Goal: Use online tool/utility

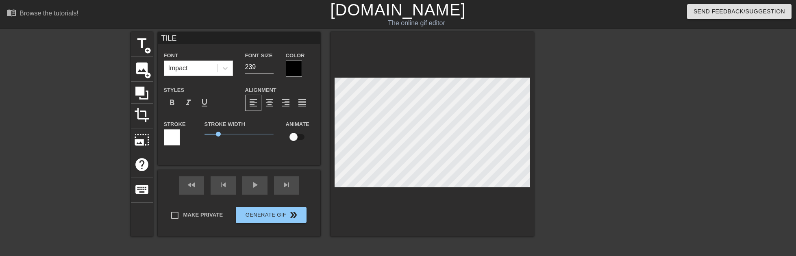
scroll to position [88, 0]
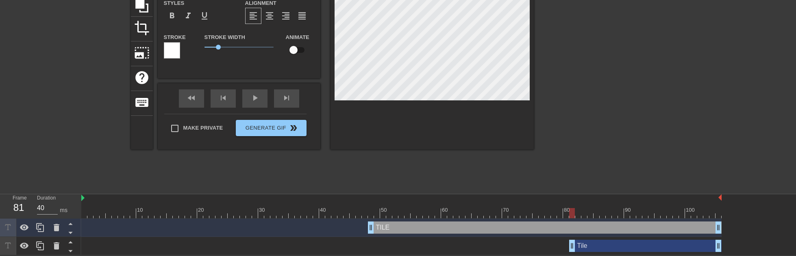
type input "80"
drag, startPoint x: 596, startPoint y: 249, endPoint x: 577, endPoint y: 232, distance: 25.7
click at [577, 232] on div "TILE drag_handle drag_handle Tile drag_handle drag_handle" at bounding box center [438, 237] width 715 height 37
click at [296, 52] on input "checkbox" at bounding box center [293, 49] width 46 height 15
checkbox input "true"
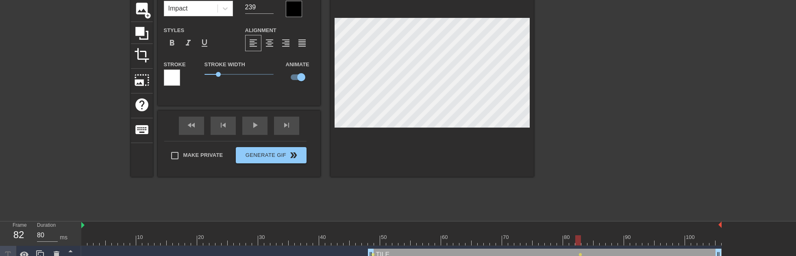
scroll to position [47, 0]
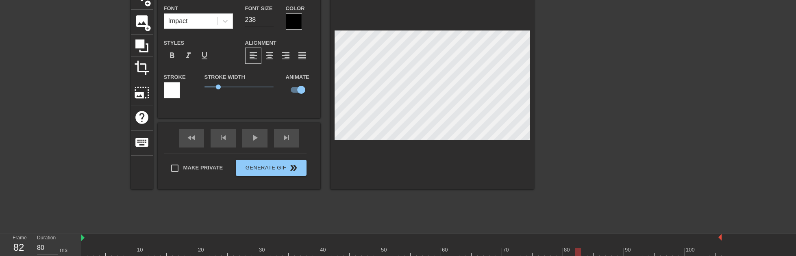
click at [270, 21] on input "238" at bounding box center [259, 19] width 28 height 13
click at [270, 21] on input "237" at bounding box center [259, 19] width 28 height 13
click at [270, 21] on input "236" at bounding box center [259, 19] width 28 height 13
click at [270, 21] on input "235" at bounding box center [259, 19] width 28 height 13
click at [270, 21] on input "234" at bounding box center [259, 19] width 28 height 13
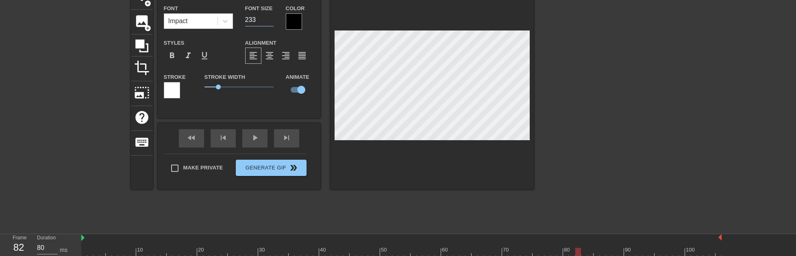
click at [270, 21] on input "233" at bounding box center [259, 19] width 28 height 13
click at [270, 21] on input "225" at bounding box center [259, 19] width 28 height 13
click at [270, 21] on input "224" at bounding box center [259, 19] width 28 height 13
click at [270, 21] on input "223" at bounding box center [259, 19] width 28 height 13
type input "222"
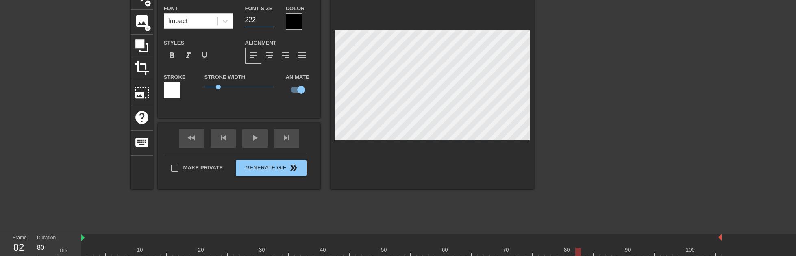
click at [270, 21] on input "222" at bounding box center [259, 19] width 28 height 13
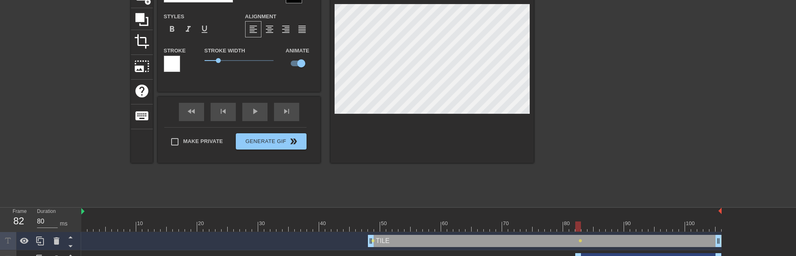
scroll to position [88, 0]
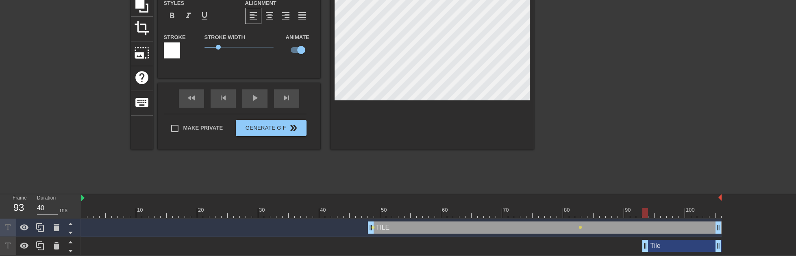
drag, startPoint x: 579, startPoint y: 247, endPoint x: 646, endPoint y: 248, distance: 66.7
click at [530, 23] on div at bounding box center [432, 47] width 203 height 205
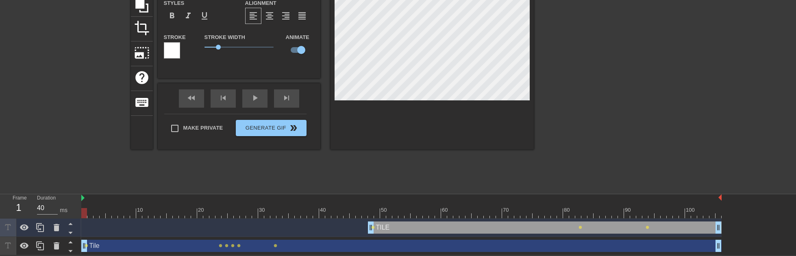
drag, startPoint x: 645, startPoint y: 246, endPoint x: 17, endPoint y: 186, distance: 631.5
click at [17, 186] on div "menu_book Browse the tutorials! [DOMAIN_NAME] The online gif editor Send Feedba…" at bounding box center [398, 84] width 796 height 342
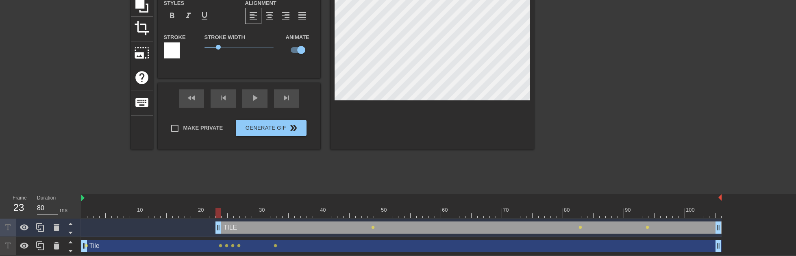
type input "40"
drag, startPoint x: 370, startPoint y: 224, endPoint x: 213, endPoint y: 237, distance: 158.3
click at [213, 237] on div "TILE drag_handle drag_handle lens lens lens Tile drag_handle drag_handle lens l…" at bounding box center [438, 237] width 715 height 37
type input "Tile"
type input "40"
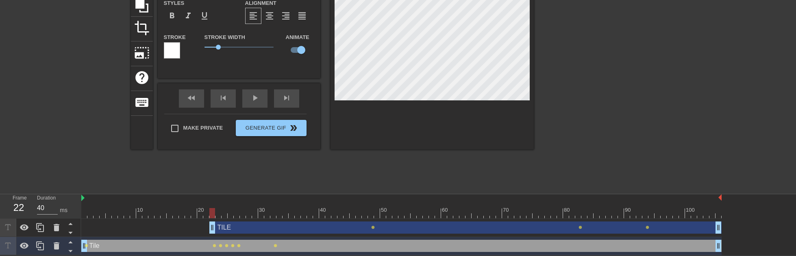
click at [530, 79] on div at bounding box center [432, 47] width 203 height 205
click at [554, 70] on div "title add_circle image add_circle crop photo_size_select_large help keyboard Ti…" at bounding box center [398, 67] width 796 height 244
drag, startPoint x: 204, startPoint y: 225, endPoint x: 199, endPoint y: 225, distance: 5.3
click at [544, 66] on div "title add_circle image add_circle crop photo_size_select_large help keyboard Ti…" at bounding box center [398, 67] width 796 height 244
drag, startPoint x: 199, startPoint y: 230, endPoint x: 190, endPoint y: 229, distance: 8.7
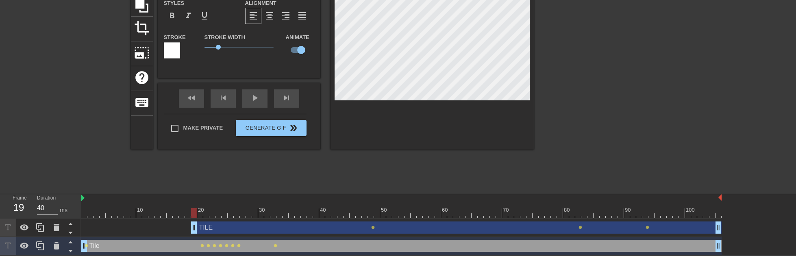
click at [190, 229] on div "TILE drag_handle drag_handle lens lens lens" at bounding box center [401, 228] width 640 height 12
click at [542, 60] on div "title add_circle image add_circle crop photo_size_select_large help keyboard Ti…" at bounding box center [398, 67] width 796 height 244
drag, startPoint x: 196, startPoint y: 222, endPoint x: 191, endPoint y: 222, distance: 5.7
click at [547, 61] on div "title add_circle image add_circle crop photo_size_select_large help keyboard Ti…" at bounding box center [398, 67] width 796 height 244
drag, startPoint x: 185, startPoint y: 225, endPoint x: 178, endPoint y: 224, distance: 7.0
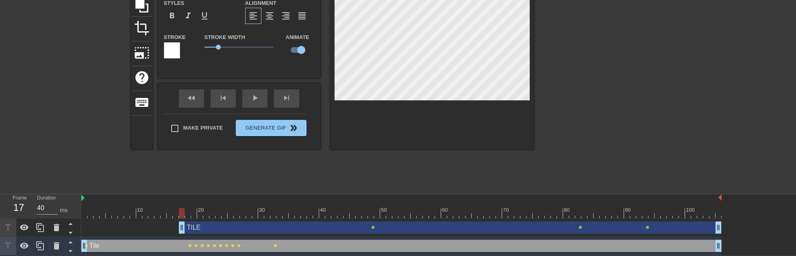
click at [178, 224] on div "TILE drag_handle drag_handle lens lens lens" at bounding box center [401, 228] width 640 height 12
click at [543, 62] on div "title add_circle image add_circle crop photo_size_select_large help keyboard Ti…" at bounding box center [398, 67] width 796 height 244
drag, startPoint x: 181, startPoint y: 230, endPoint x: 177, endPoint y: 230, distance: 4.5
click at [572, 64] on div "title add_circle image add_circle crop photo_size_select_large help keyboard Ti…" at bounding box center [398, 67] width 796 height 244
click at [566, 65] on div "title add_circle image add_circle crop photo_size_select_large help keyboard Ti…" at bounding box center [398, 67] width 796 height 244
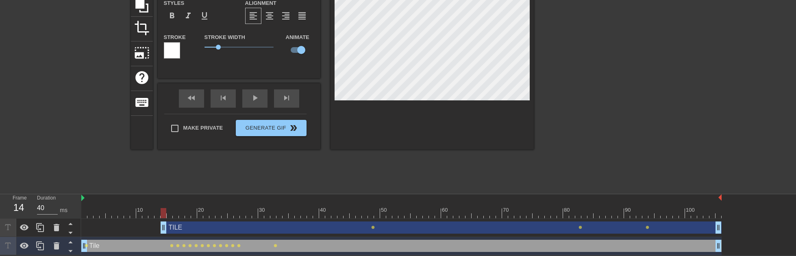
drag, startPoint x: 170, startPoint y: 222, endPoint x: 165, endPoint y: 222, distance: 4.5
click at [546, 61] on div "title add_circle image add_circle crop photo_size_select_large help keyboard Ti…" at bounding box center [398, 67] width 796 height 244
click at [546, 61] on div at bounding box center [605, 67] width 122 height 244
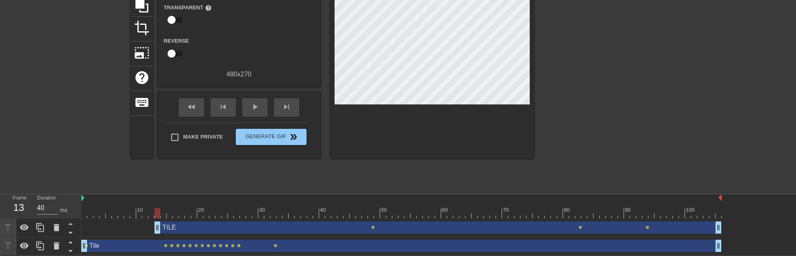
drag, startPoint x: 163, startPoint y: 227, endPoint x: 154, endPoint y: 227, distance: 8.9
click at [154, 227] on div "TILE drag_handle drag_handle lens lens lens" at bounding box center [401, 228] width 640 height 12
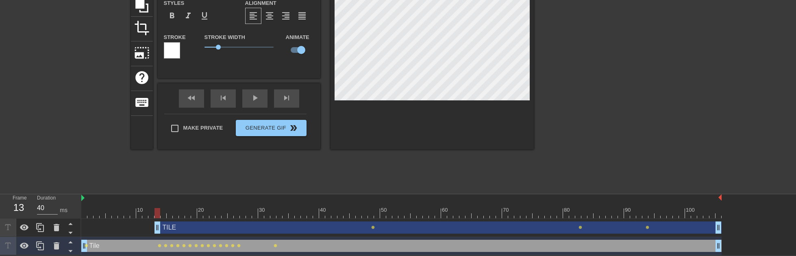
click at [566, 68] on div "title add_circle image add_circle crop photo_size_select_large help keyboard Ti…" at bounding box center [398, 67] width 796 height 244
click at [553, 57] on div "title add_circle image add_circle crop photo_size_select_large help keyboard Ti…" at bounding box center [398, 67] width 796 height 244
drag, startPoint x: 155, startPoint y: 229, endPoint x: 150, endPoint y: 229, distance: 4.9
click at [553, 70] on div "title add_circle image add_circle crop photo_size_select_large help keyboard Ti…" at bounding box center [398, 67] width 796 height 244
drag, startPoint x: 144, startPoint y: 226, endPoint x: 139, endPoint y: 226, distance: 4.5
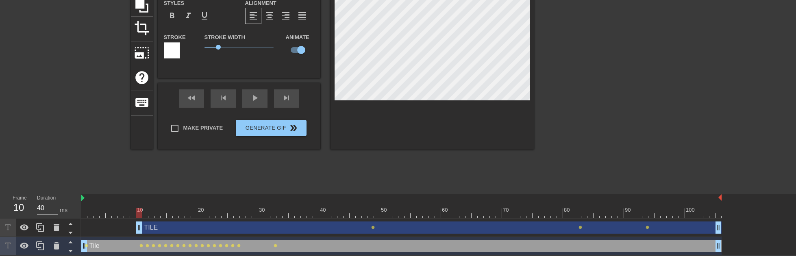
click at [545, 65] on div "title add_circle image add_circle crop photo_size_select_large help keyboard Ti…" at bounding box center [398, 67] width 796 height 244
click at [542, 59] on div "title add_circle image add_circle crop photo_size_select_large help keyboard Ti…" at bounding box center [398, 67] width 796 height 244
drag, startPoint x: 134, startPoint y: 231, endPoint x: 129, endPoint y: 231, distance: 4.9
click at [538, 64] on div "title add_circle image add_circle crop photo_size_select_large help keyboard Ti…" at bounding box center [398, 67] width 796 height 244
click at [539, 60] on div "title add_circle image add_circle crop photo_size_select_large help keyboard Ti…" at bounding box center [398, 67] width 796 height 244
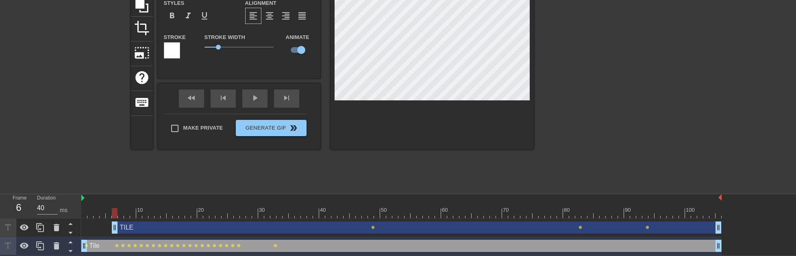
click at [552, 67] on div "title add_circle image add_circle crop photo_size_select_large help keyboard Ti…" at bounding box center [398, 67] width 796 height 244
drag, startPoint x: 115, startPoint y: 223, endPoint x: 111, endPoint y: 223, distance: 4.5
click at [545, 55] on div "title add_circle image add_circle crop photo_size_select_large help keyboard Ti…" at bounding box center [398, 67] width 796 height 244
drag, startPoint x: 111, startPoint y: 229, endPoint x: 104, endPoint y: 229, distance: 6.9
click at [559, 57] on div "title add_circle image add_circle crop photo_size_select_large help keyboard Ti…" at bounding box center [398, 67] width 796 height 244
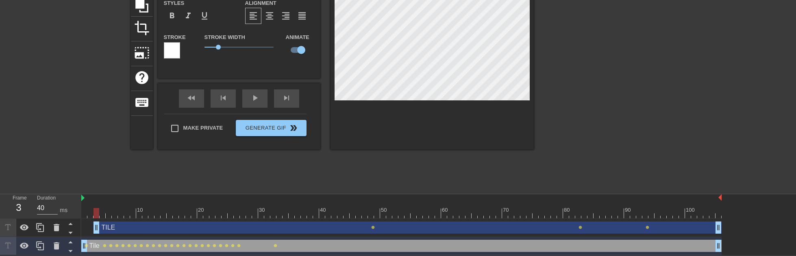
drag, startPoint x: 102, startPoint y: 223, endPoint x: 97, endPoint y: 223, distance: 5.3
click at [548, 63] on div "title add_circle image add_circle crop photo_size_select_large help keyboard Ti…" at bounding box center [398, 67] width 796 height 244
drag, startPoint x: 97, startPoint y: 225, endPoint x: 91, endPoint y: 225, distance: 6.1
click at [544, 56] on div "title add_circle image add_circle crop photo_size_select_large help keyboard Ti…" at bounding box center [398, 67] width 796 height 244
click at [539, 57] on div "title add_circle image add_circle crop photo_size_select_large help keyboard Ti…" at bounding box center [398, 67] width 796 height 244
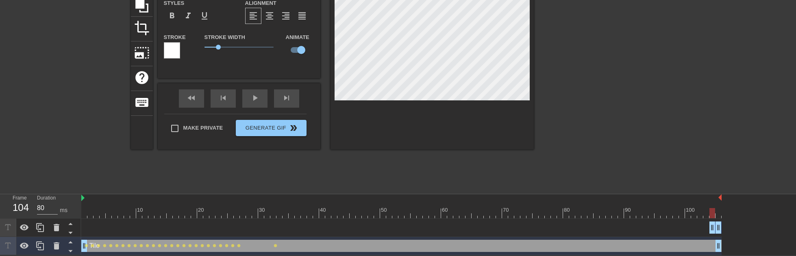
type input "40"
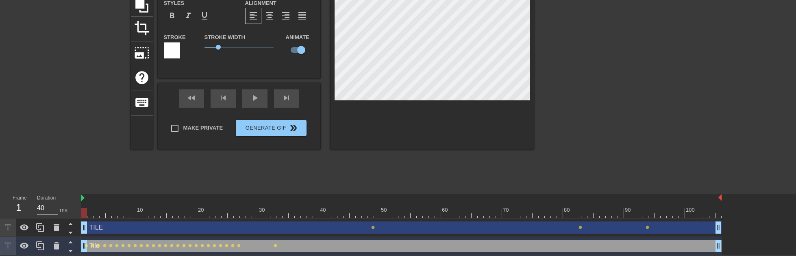
drag, startPoint x: 84, startPoint y: 230, endPoint x: 19, endPoint y: 257, distance: 70.5
click at [19, 255] on html "menu_book Browse the tutorials! [DOMAIN_NAME] The online gif editor Send Feedba…" at bounding box center [398, 84] width 796 height 342
click at [272, 128] on button "Generate Gif double_arrow" at bounding box center [271, 128] width 70 height 16
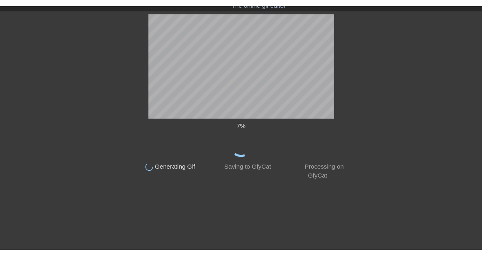
scroll to position [0, 0]
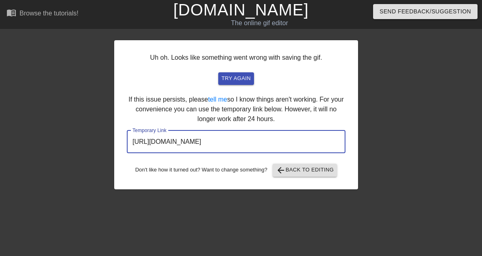
drag, startPoint x: 308, startPoint y: 141, endPoint x: 125, endPoint y: 147, distance: 183.1
click at [125, 147] on div "Uh oh. Looks like something went wrong with saving the gif. try again If this i…" at bounding box center [236, 114] width 244 height 149
